Goal: Navigation & Orientation: Find specific page/section

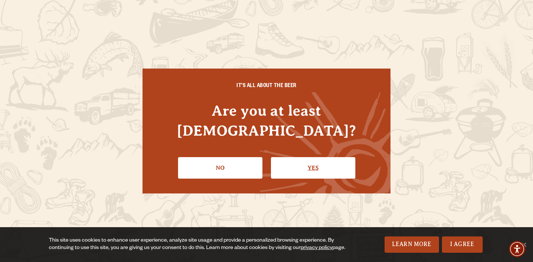
click at [317, 164] on link "Yes" at bounding box center [313, 167] width 84 height 21
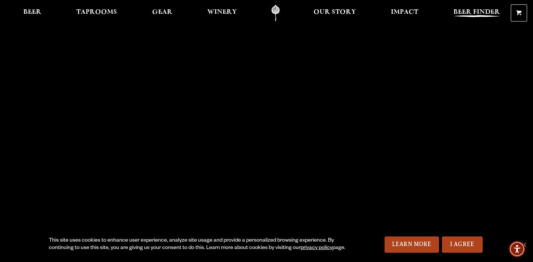
click at [464, 15] on span "Beer Finder" at bounding box center [477, 12] width 47 height 6
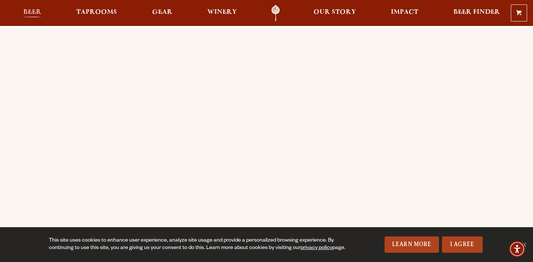
click at [33, 13] on span "Beer" at bounding box center [32, 12] width 18 height 6
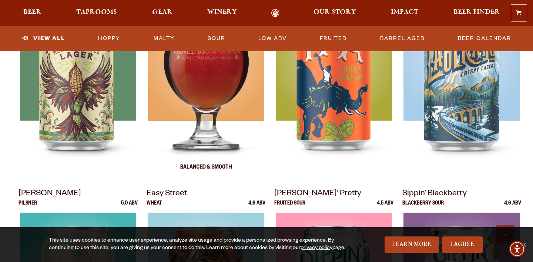
scroll to position [411, 0]
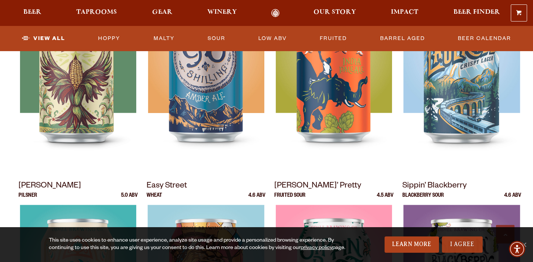
click at [475, 246] on link "I Agree" at bounding box center [462, 244] width 41 height 16
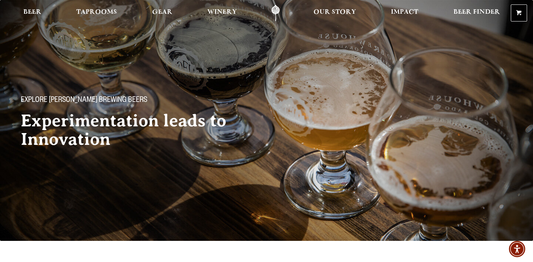
scroll to position [0, 0]
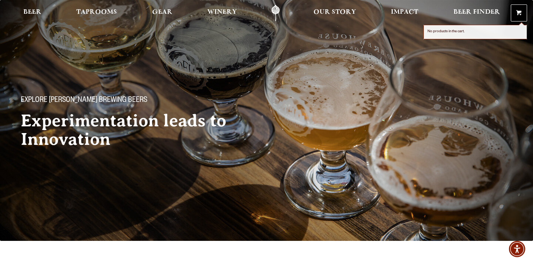
click at [522, 13] on link "0 Shopping Cart" at bounding box center [519, 13] width 16 height 16
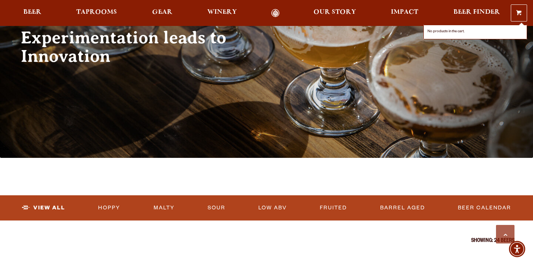
scroll to position [249, 0]
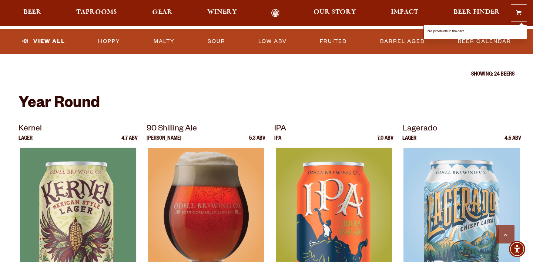
click at [201, 188] on div at bounding box center [206, 240] width 119 height 185
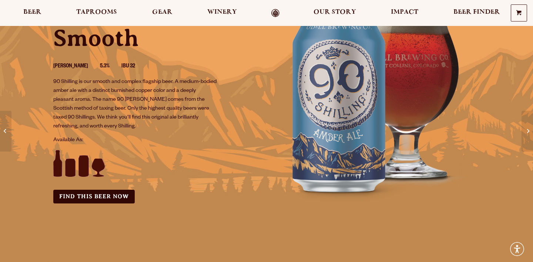
scroll to position [90, 0]
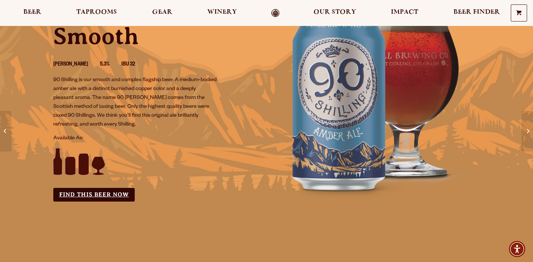
click at [110, 192] on link "Find this Beer Now" at bounding box center [93, 195] width 81 height 14
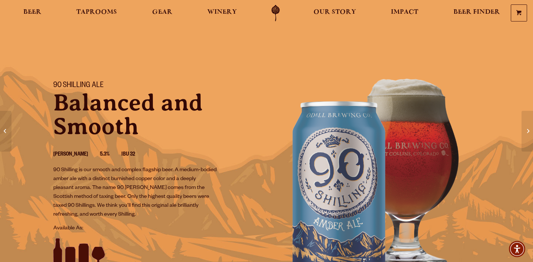
scroll to position [0, 0]
